Goal: Find specific page/section: Find specific page/section

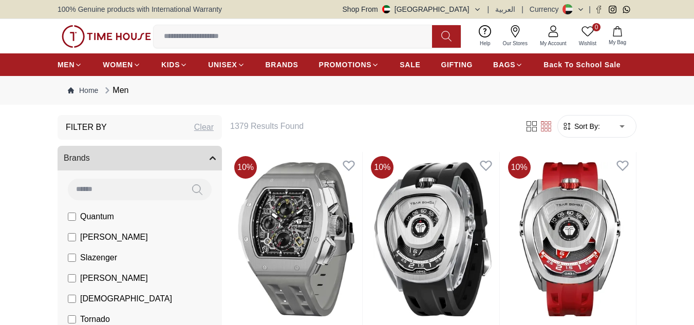
click at [74, 64] on icon at bounding box center [78, 65] width 8 height 8
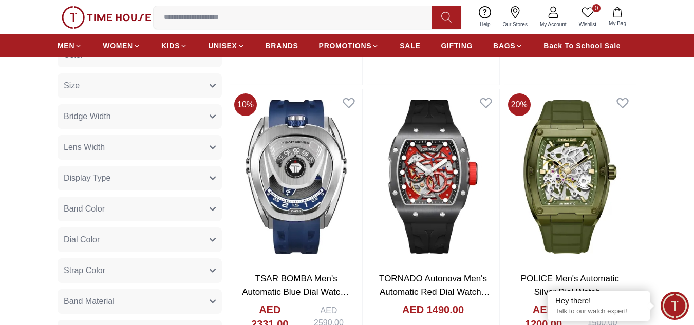
scroll to position [565, 0]
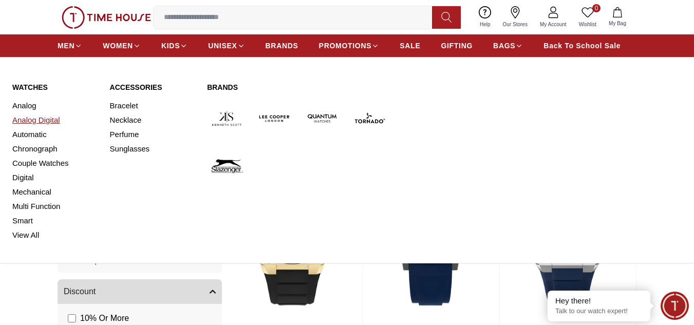
click at [55, 122] on link "Analog Digital" at bounding box center [54, 120] width 85 height 14
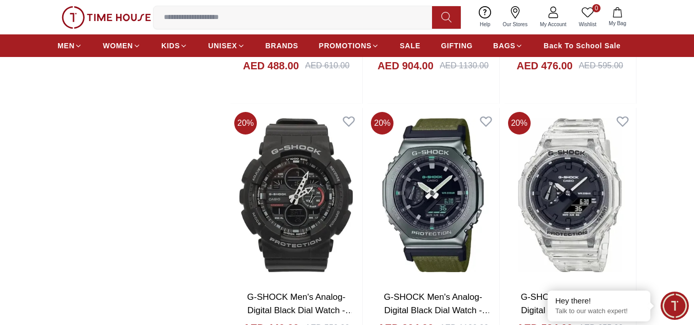
scroll to position [1130, 0]
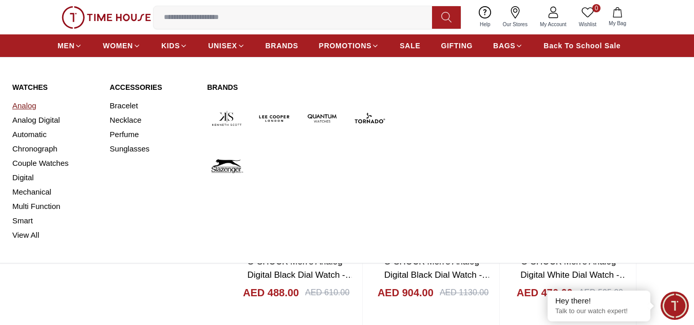
click at [27, 108] on link "Analog" at bounding box center [54, 106] width 85 height 14
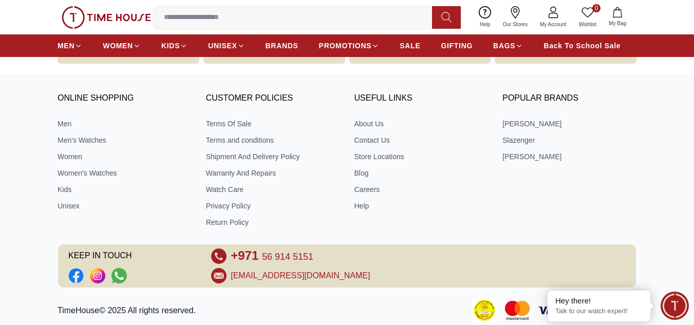
scroll to position [3710, 0]
